Goal: Information Seeking & Learning: Learn about a topic

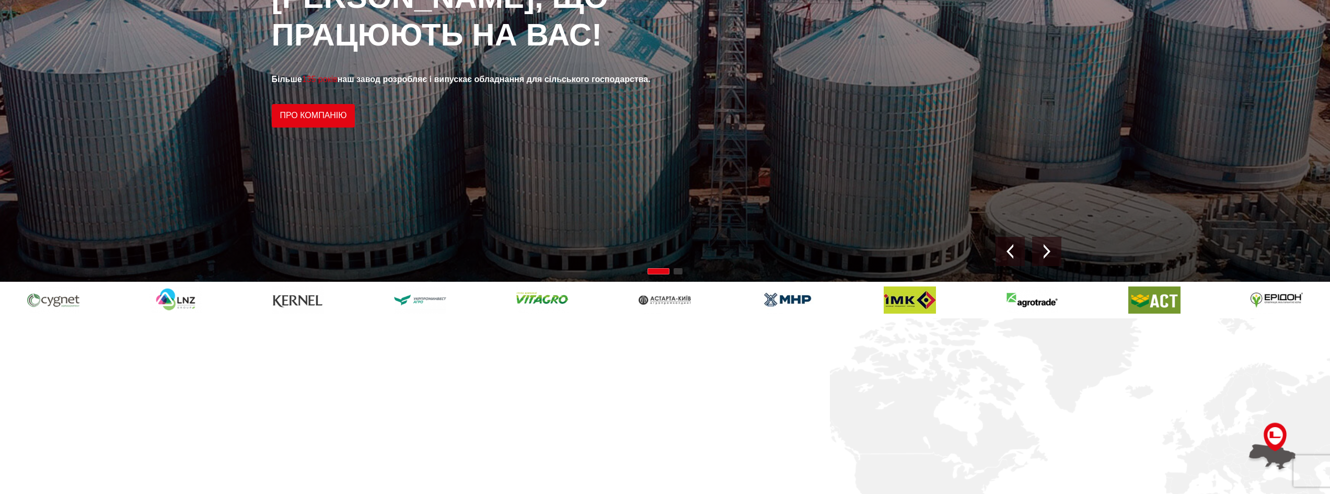
scroll to position [209, 0]
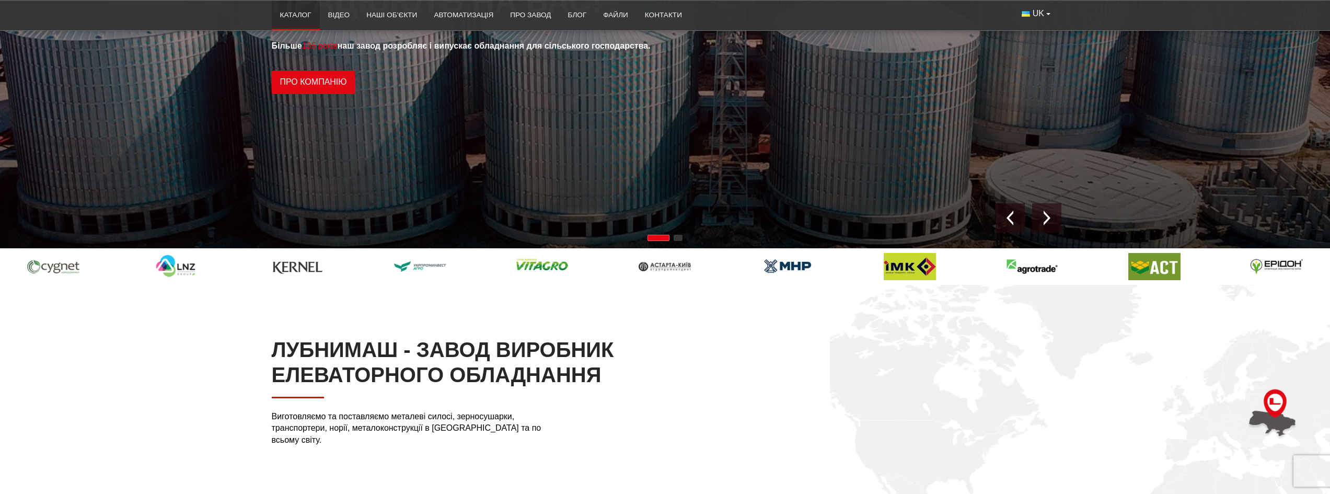
click at [286, 12] on link "Каталог" at bounding box center [296, 15] width 48 height 23
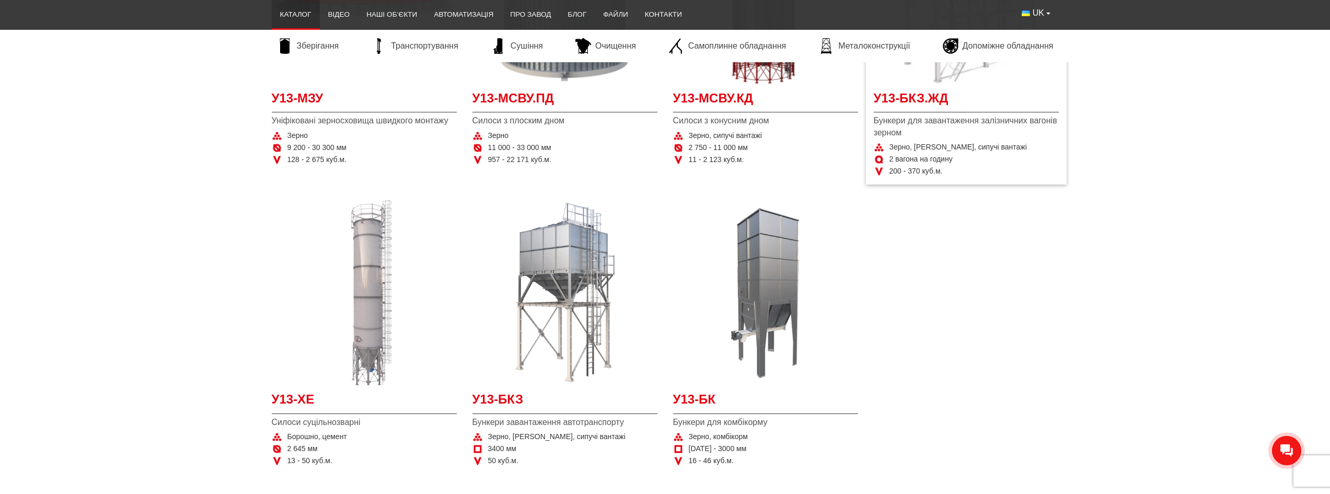
scroll to position [366, 0]
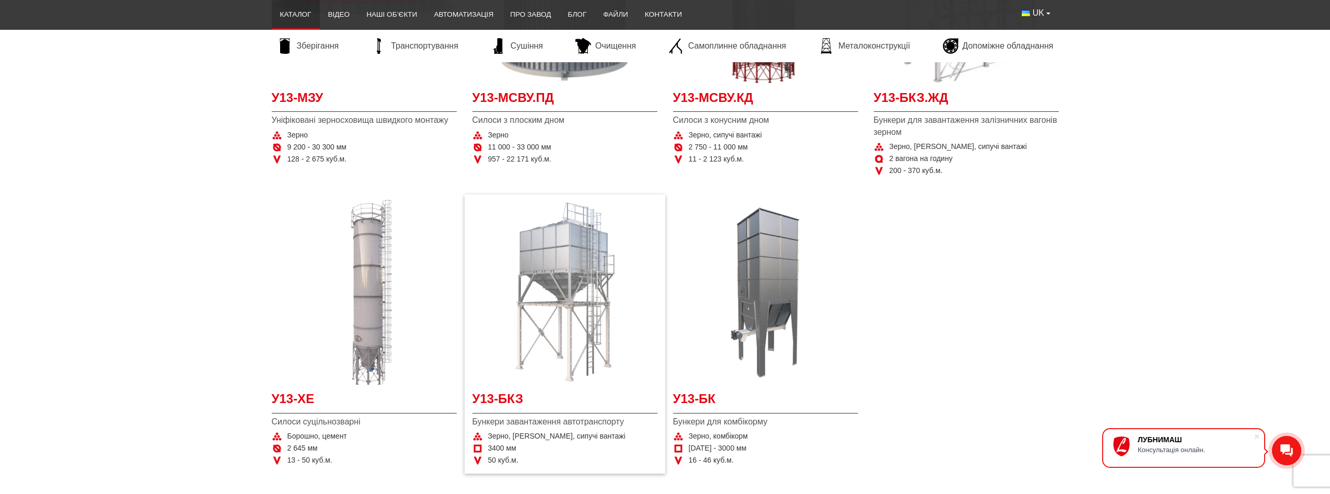
click at [567, 261] on img "Детальніше У13-БКЗ" at bounding box center [564, 292] width 185 height 185
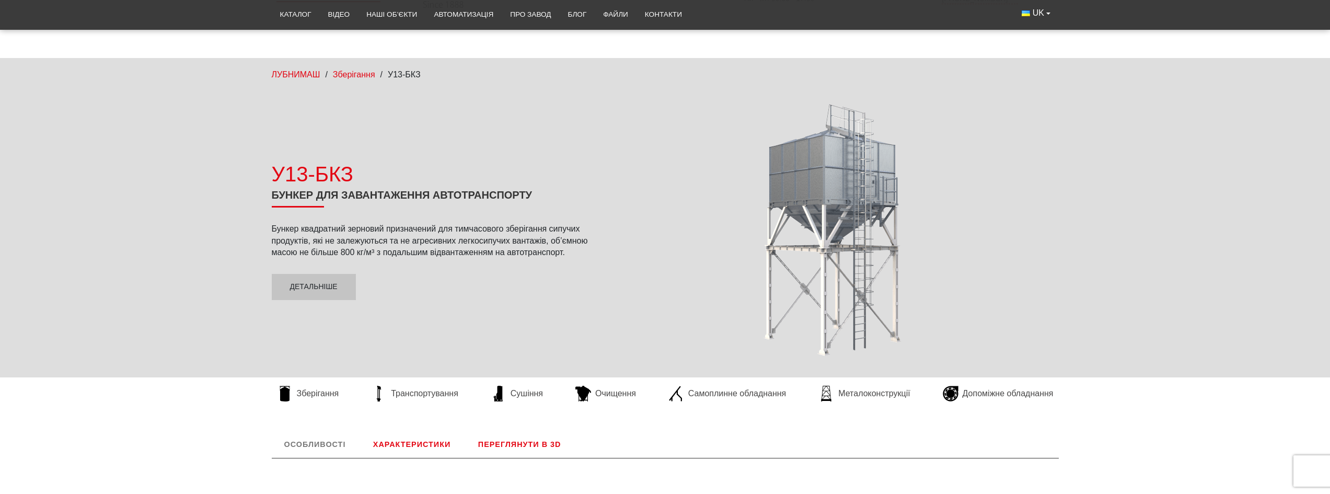
scroll to position [104, 0]
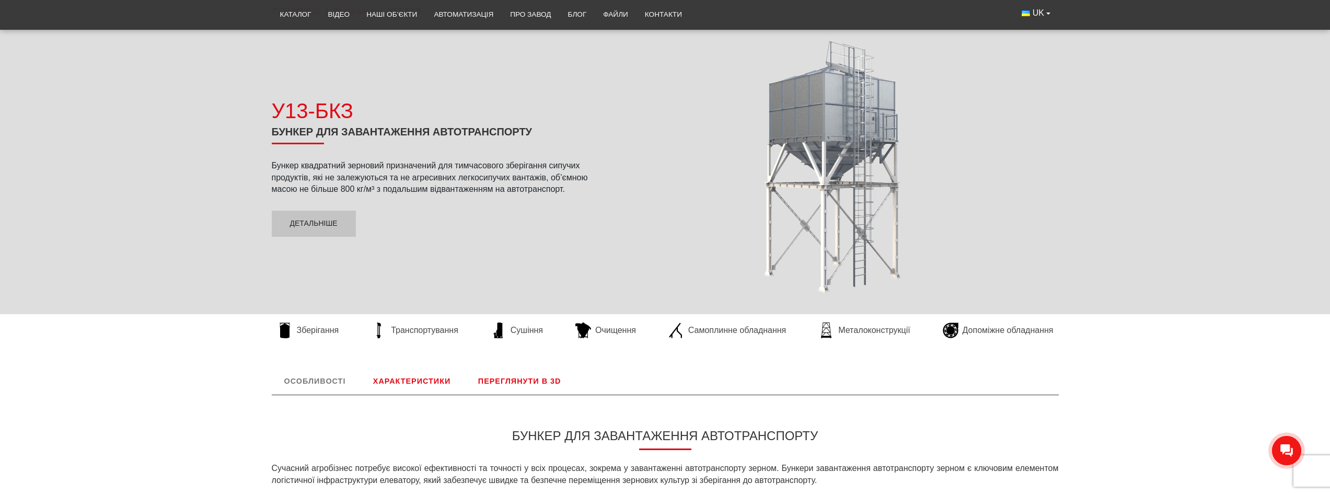
click at [411, 382] on link "Характеристики" at bounding box center [411, 380] width 102 height 27
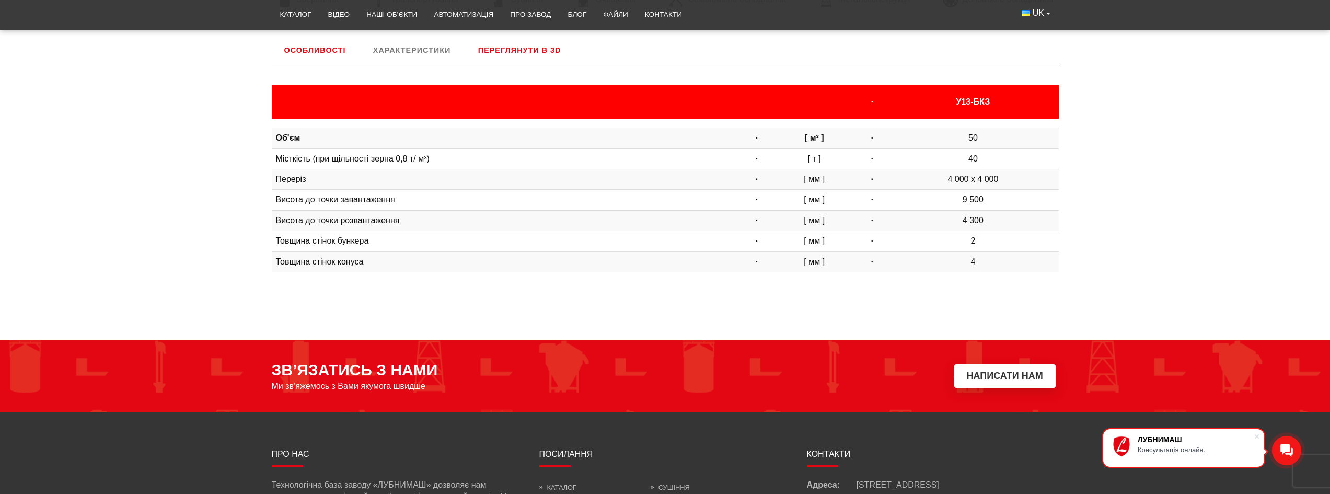
click at [502, 49] on link "Переглянути в 3D" at bounding box center [519, 50] width 108 height 27
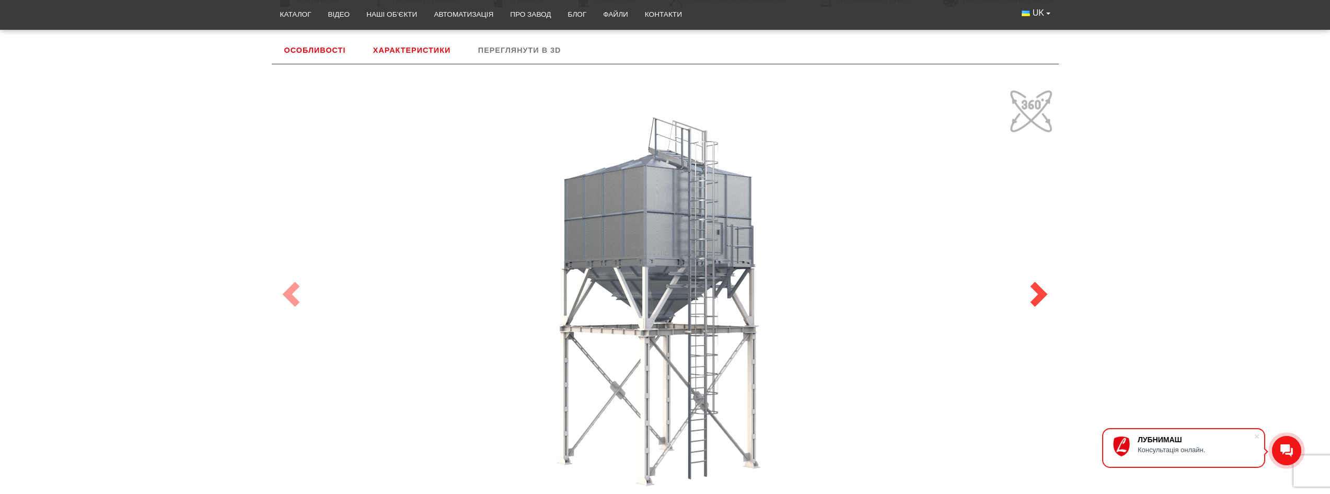
click at [1031, 287] on span at bounding box center [1038, 294] width 25 height 25
click at [1036, 294] on span at bounding box center [1038, 294] width 25 height 25
click at [280, 295] on span at bounding box center [290, 294] width 25 height 25
click at [1019, 109] on link "Next" at bounding box center [1038, 294] width 39 height 460
click at [1035, 299] on span at bounding box center [1038, 294] width 25 height 25
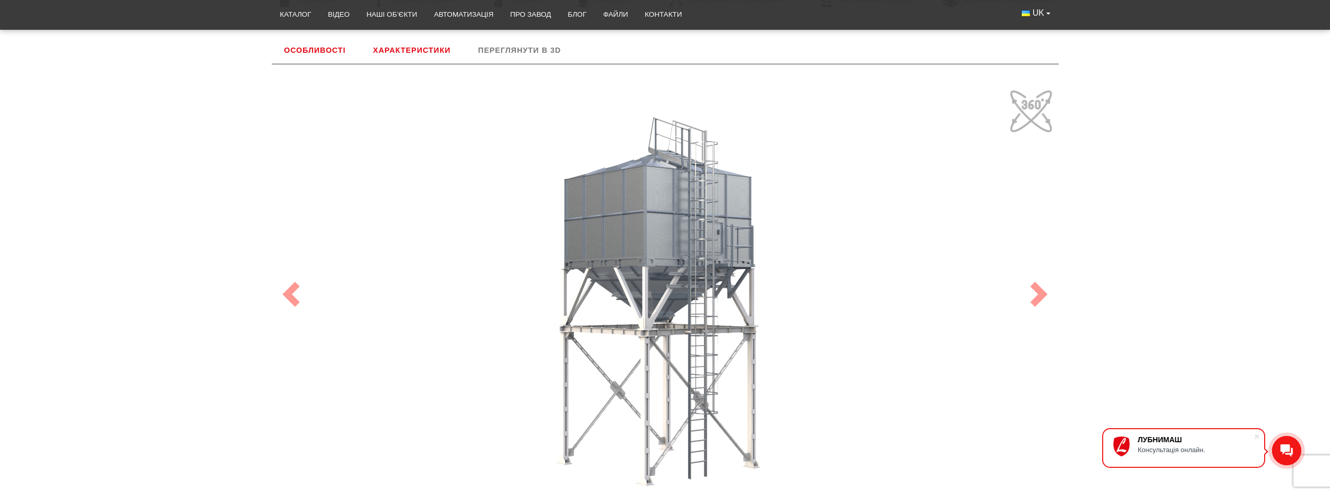
click at [327, 52] on link "Особливості" at bounding box center [315, 50] width 87 height 27
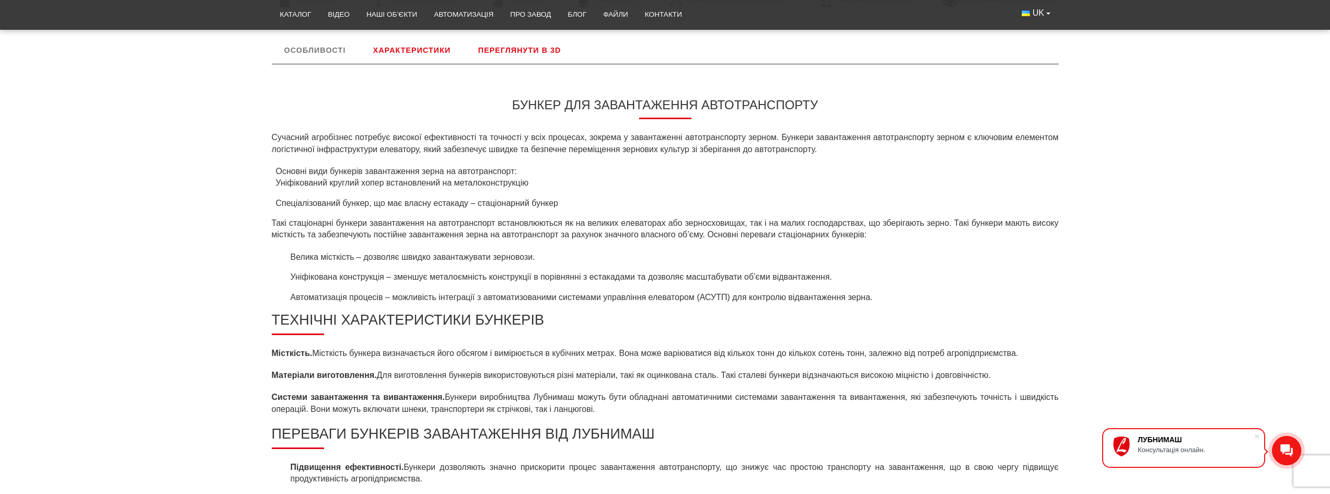
click at [369, 46] on link "Характеристики" at bounding box center [411, 50] width 102 height 27
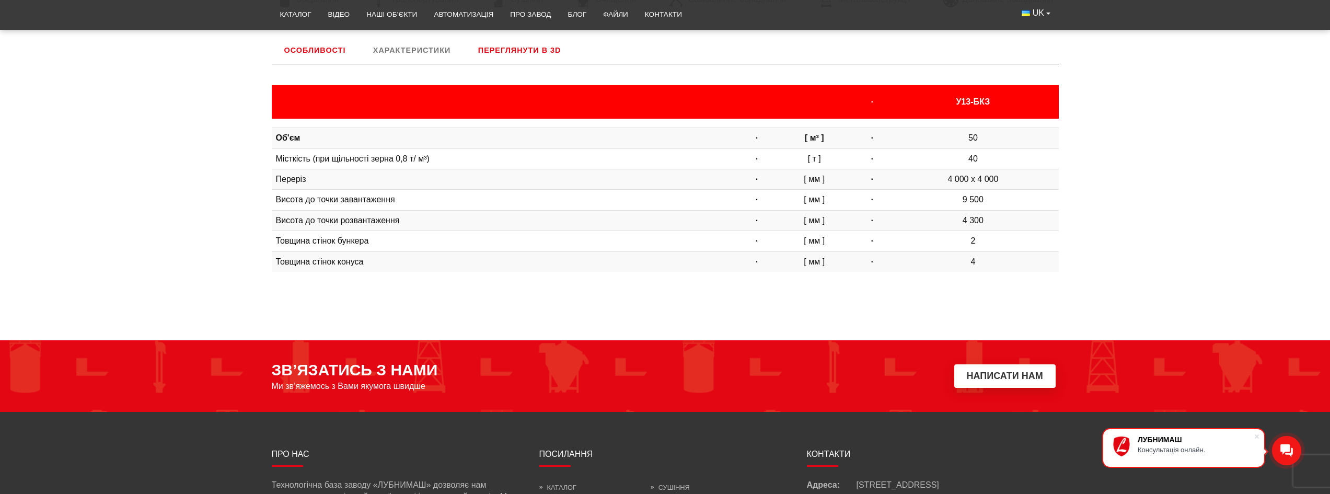
click at [1055, 280] on div "· У13-БКЗ Об'єм · [ м³ ] · 50 Місткість (при щільності зерна 0,8 т/ м³) · [ т ]…" at bounding box center [665, 182] width 787 height 195
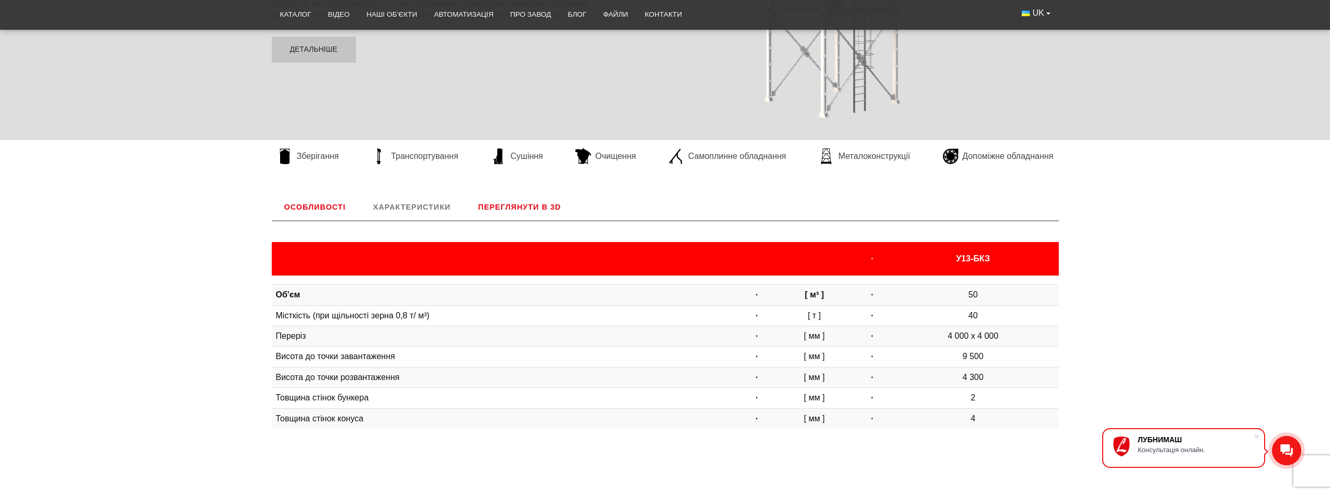
click at [312, 207] on link "Особливості" at bounding box center [315, 206] width 87 height 27
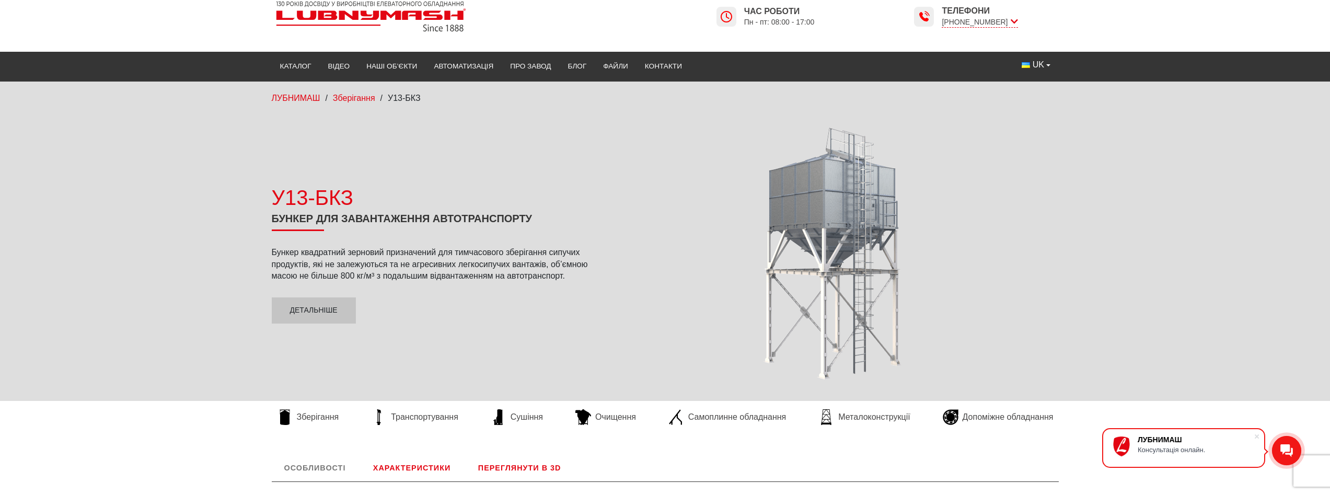
scroll to position [17, 0]
click at [310, 309] on link "Детальніше" at bounding box center [314, 311] width 84 height 26
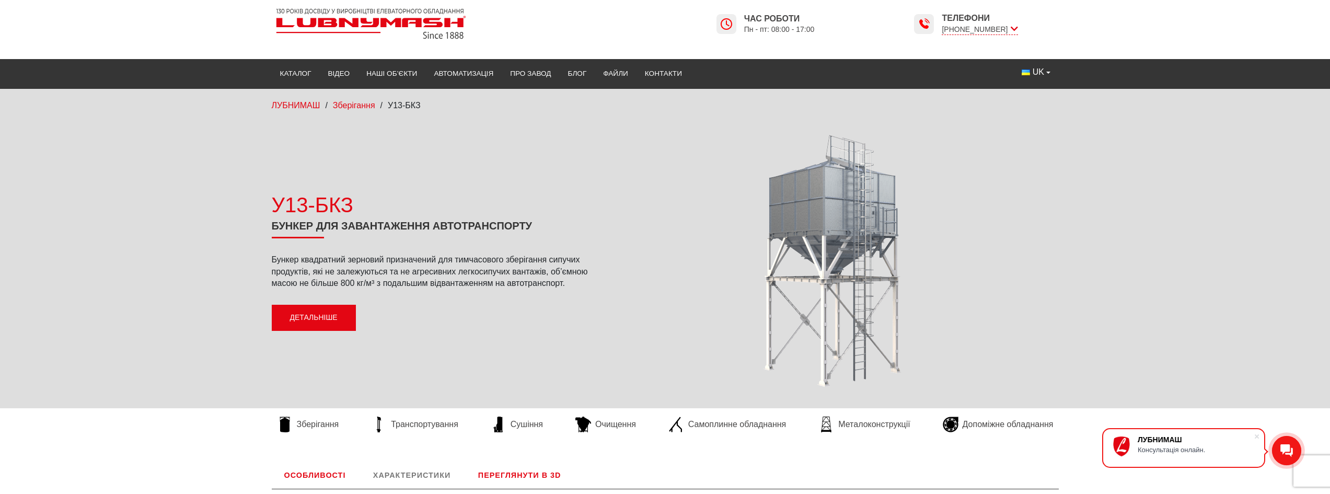
scroll to position [0, 0]
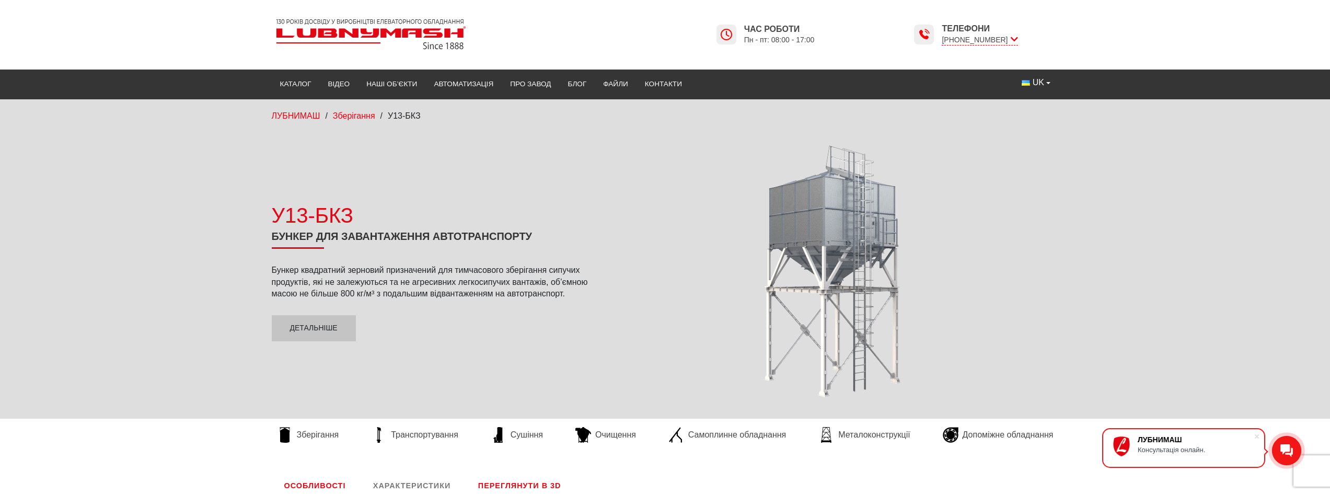
click at [831, 229] on div at bounding box center [832, 271] width 452 height 264
click at [363, 118] on span "Зберігання" at bounding box center [354, 115] width 42 height 9
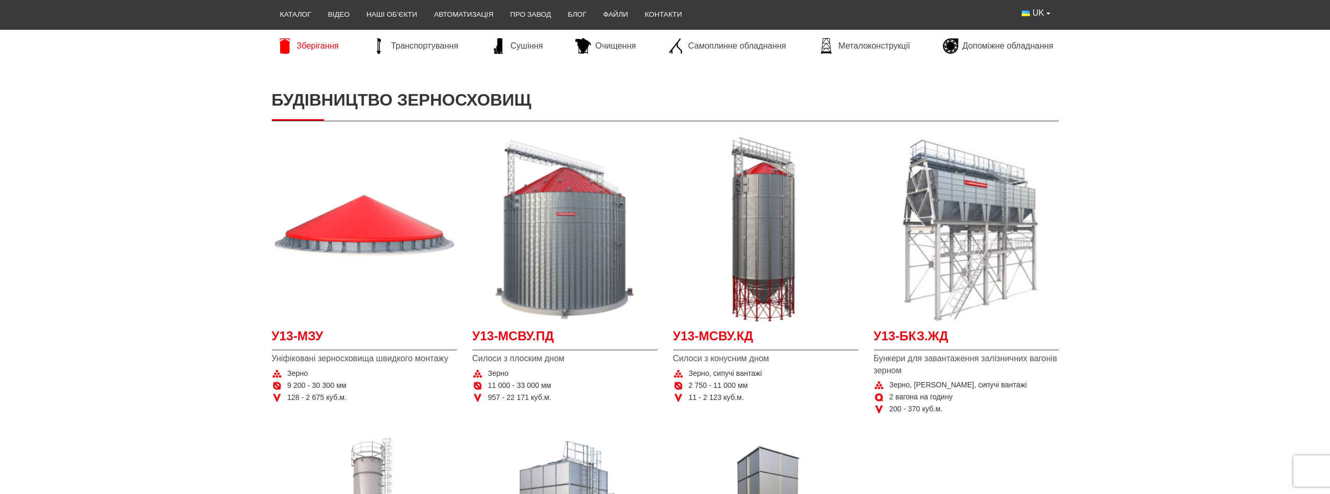
scroll to position [209, 0]
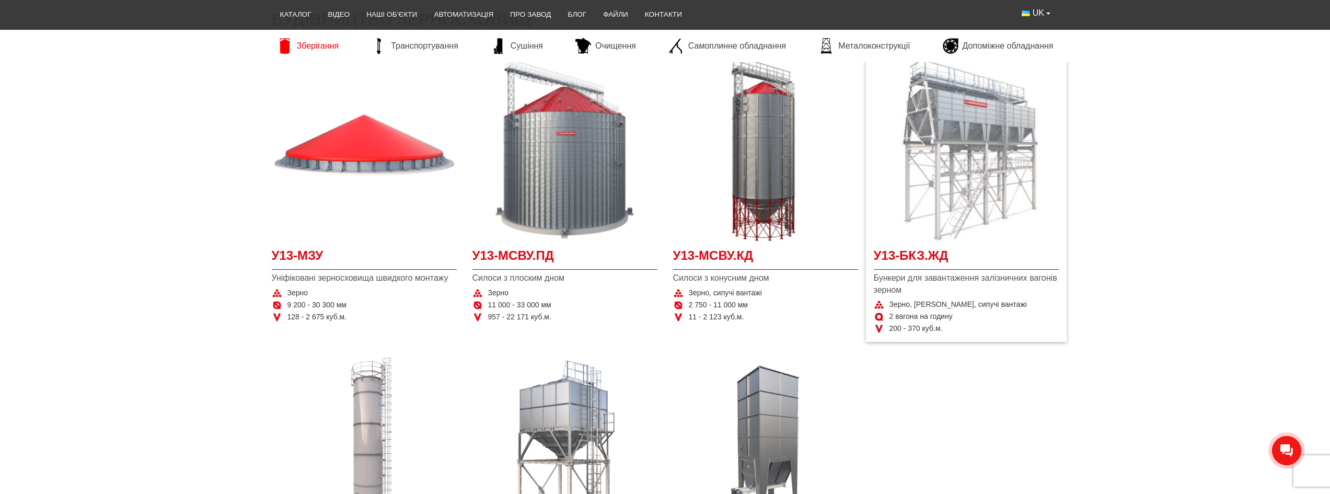
click at [995, 165] on img at bounding box center [966, 148] width 185 height 185
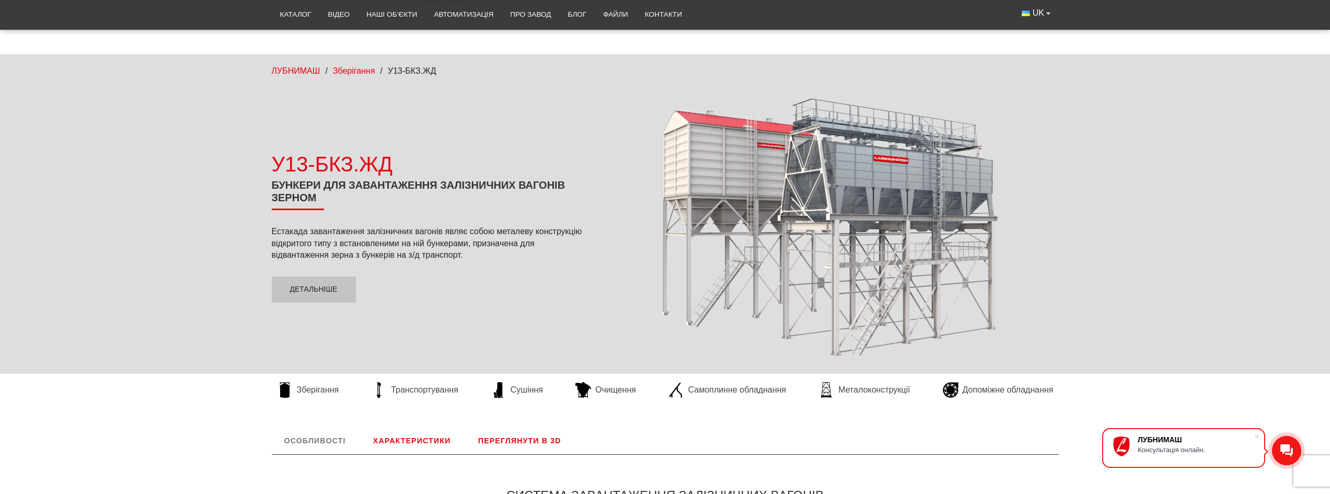
scroll to position [261, 0]
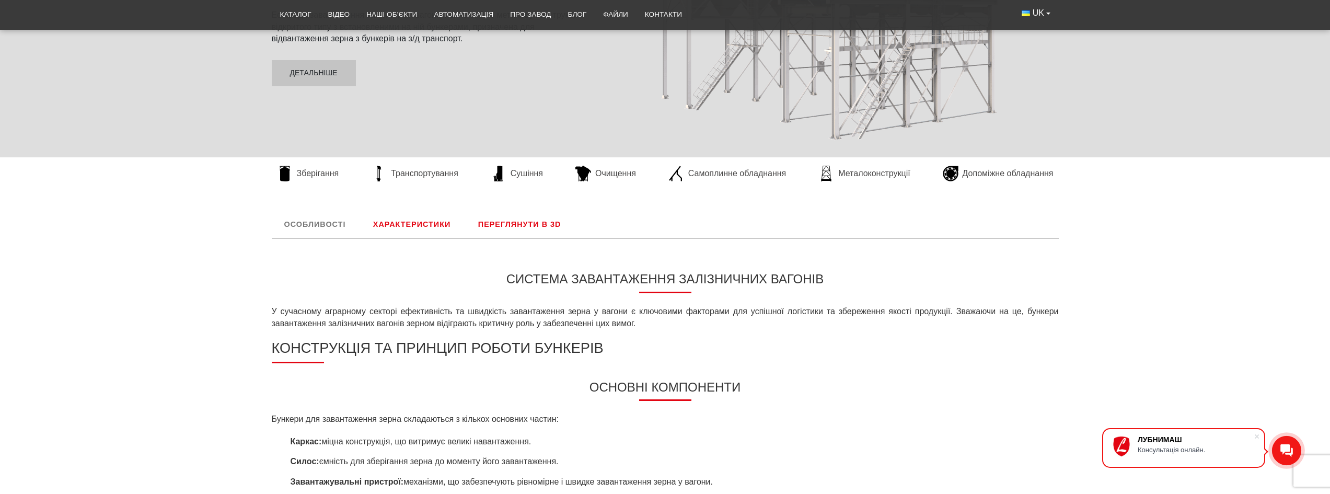
click at [434, 223] on link "Характеристики" at bounding box center [411, 224] width 102 height 27
